Goal: Task Accomplishment & Management: Use online tool/utility

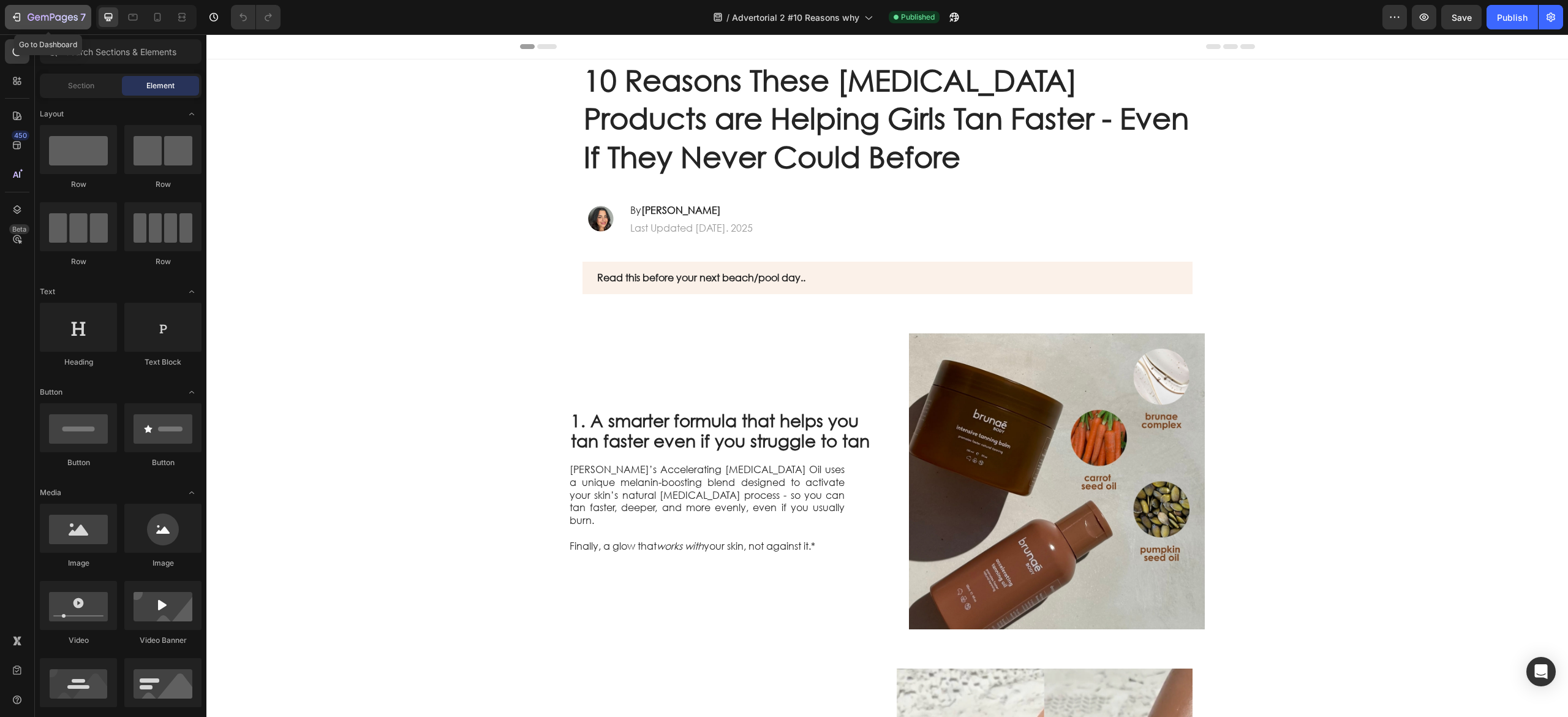
click at [40, 16] on icon "button" at bounding box center [37, 17] width 5 height 5
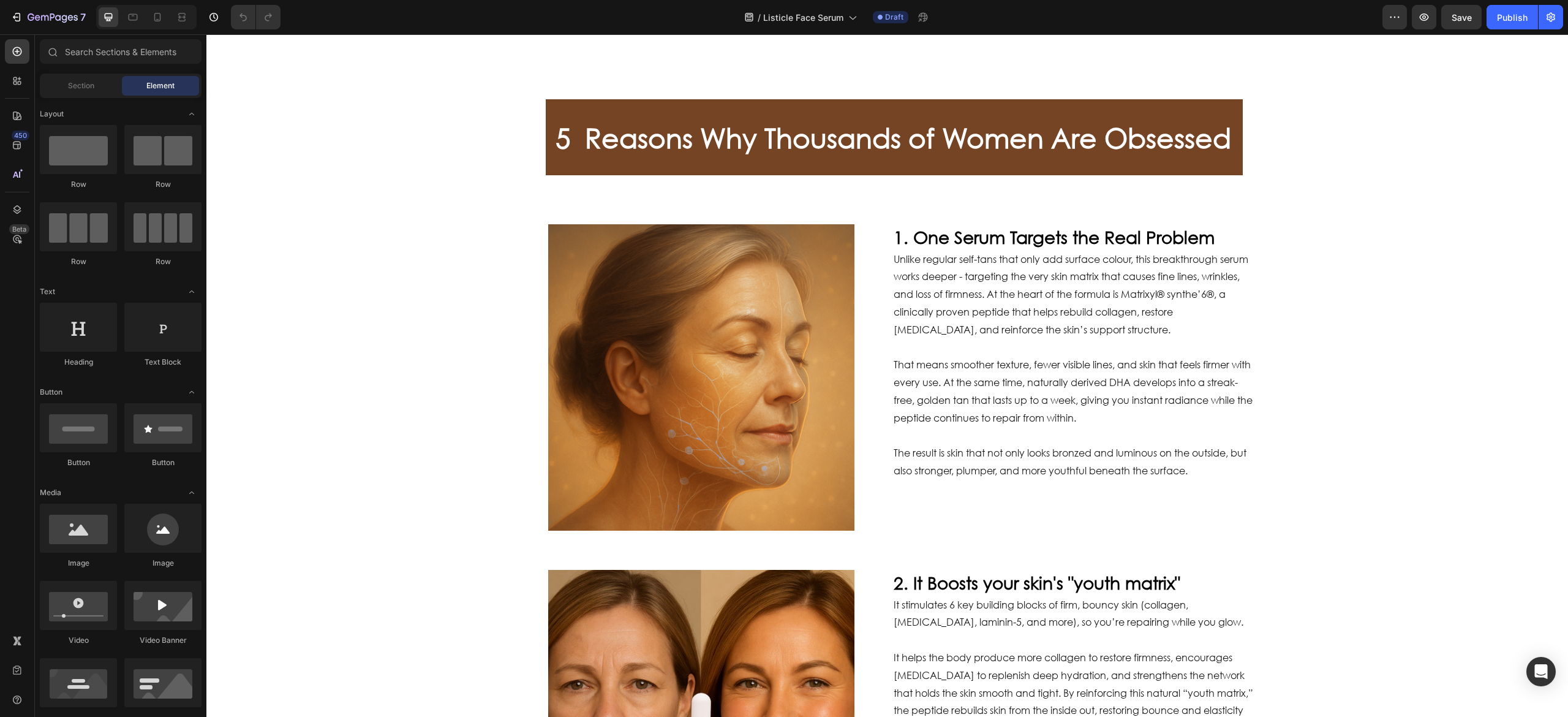
scroll to position [858, 0]
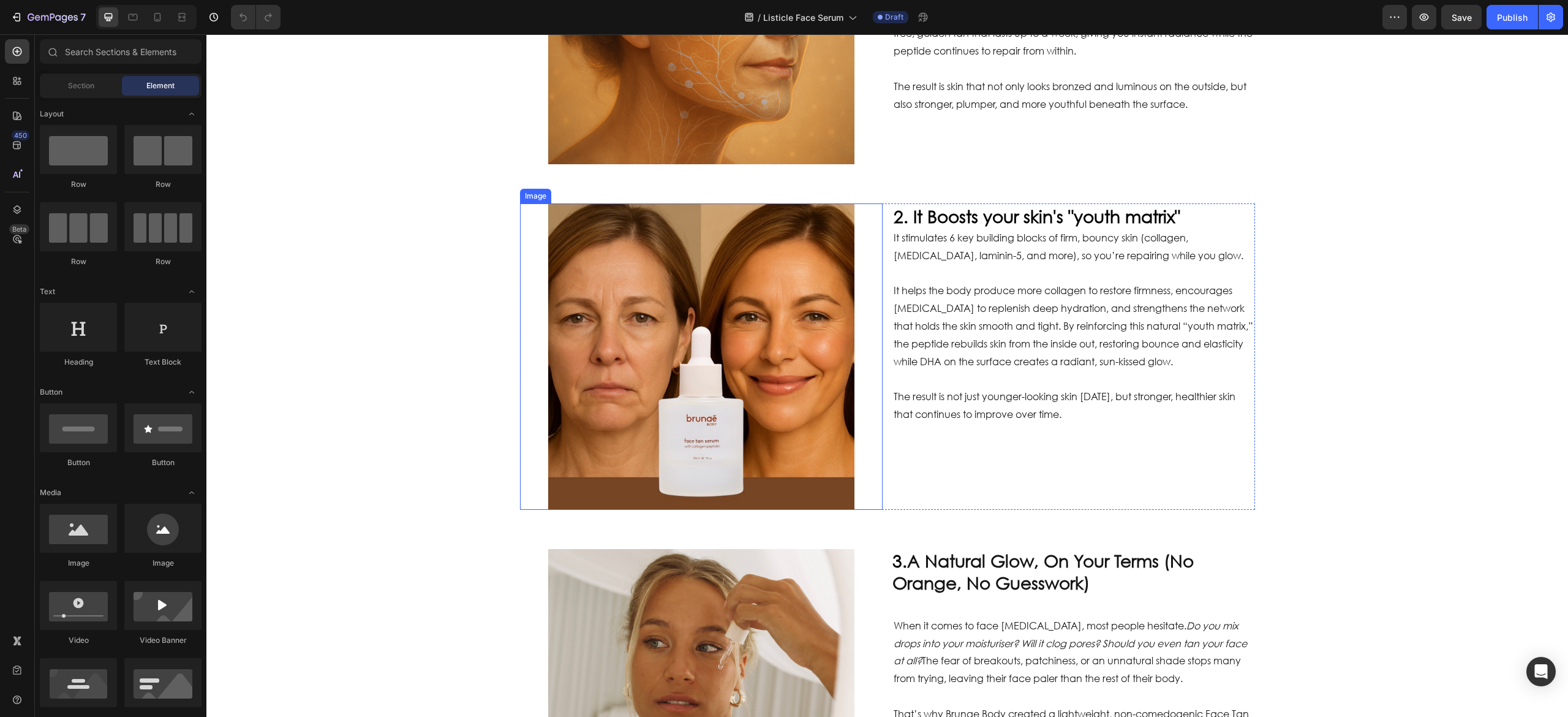
click at [750, 336] on img at bounding box center [701, 356] width 306 height 306
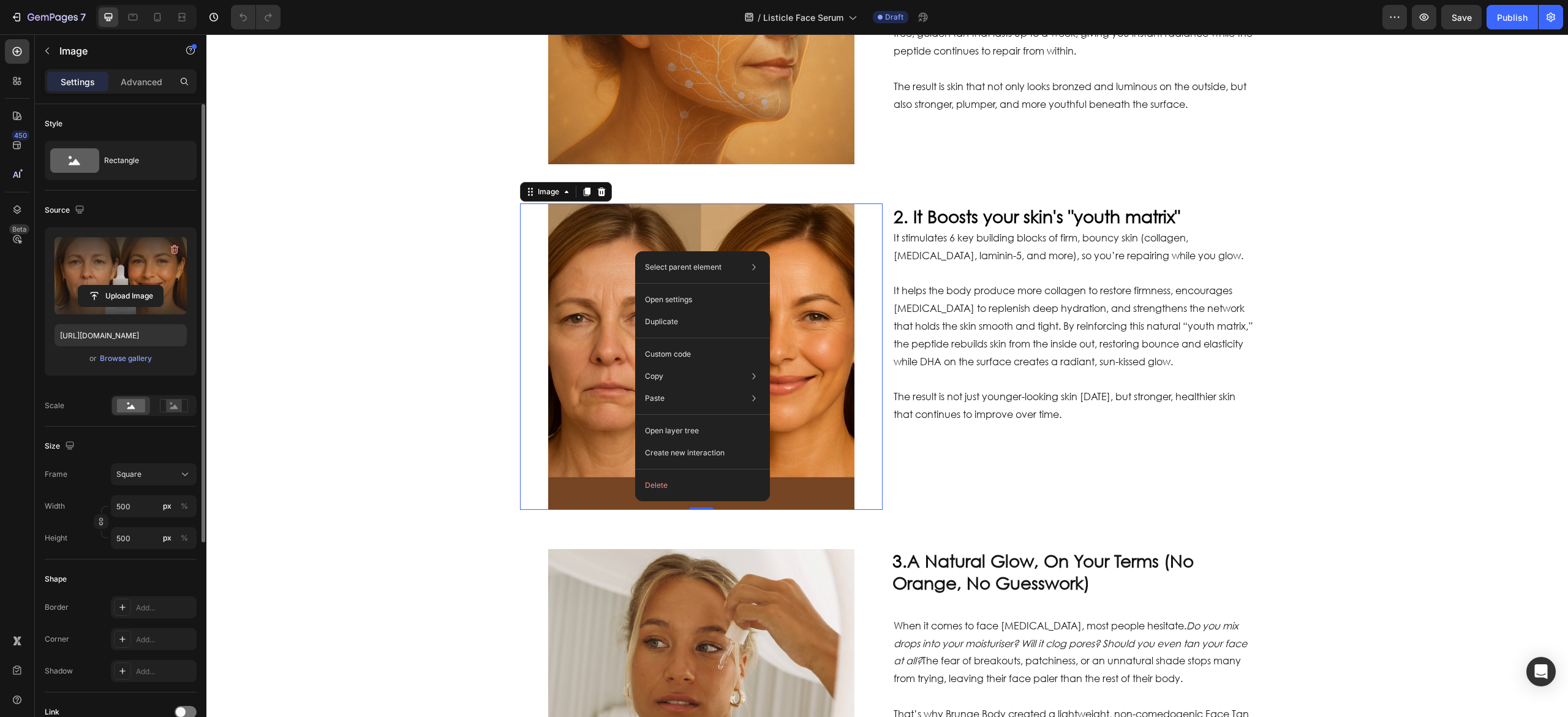
click at [128, 263] on label at bounding box center [120, 275] width 132 height 77
click at [128, 286] on input "file" at bounding box center [120, 296] width 85 height 21
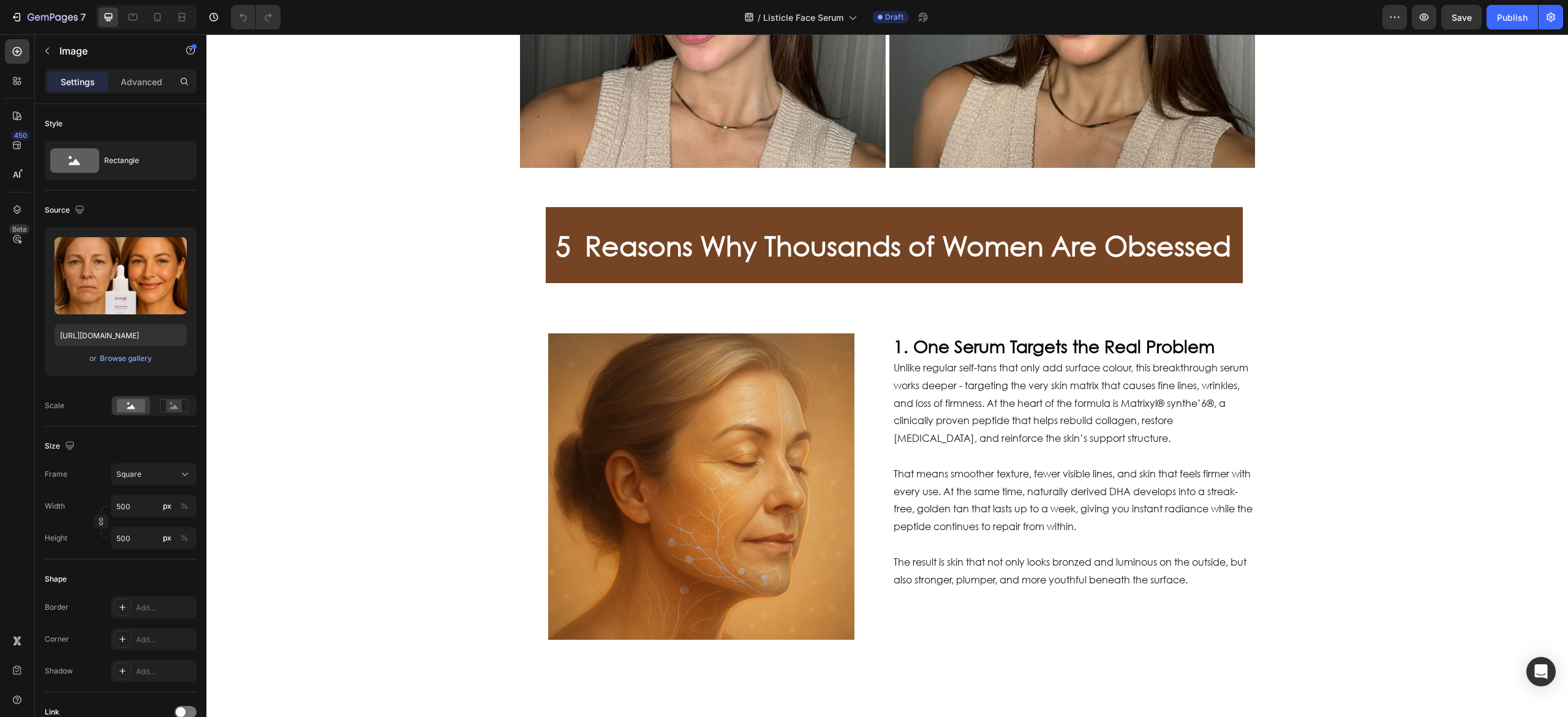
scroll to position [0, 0]
